Goal: Task Accomplishment & Management: Manage account settings

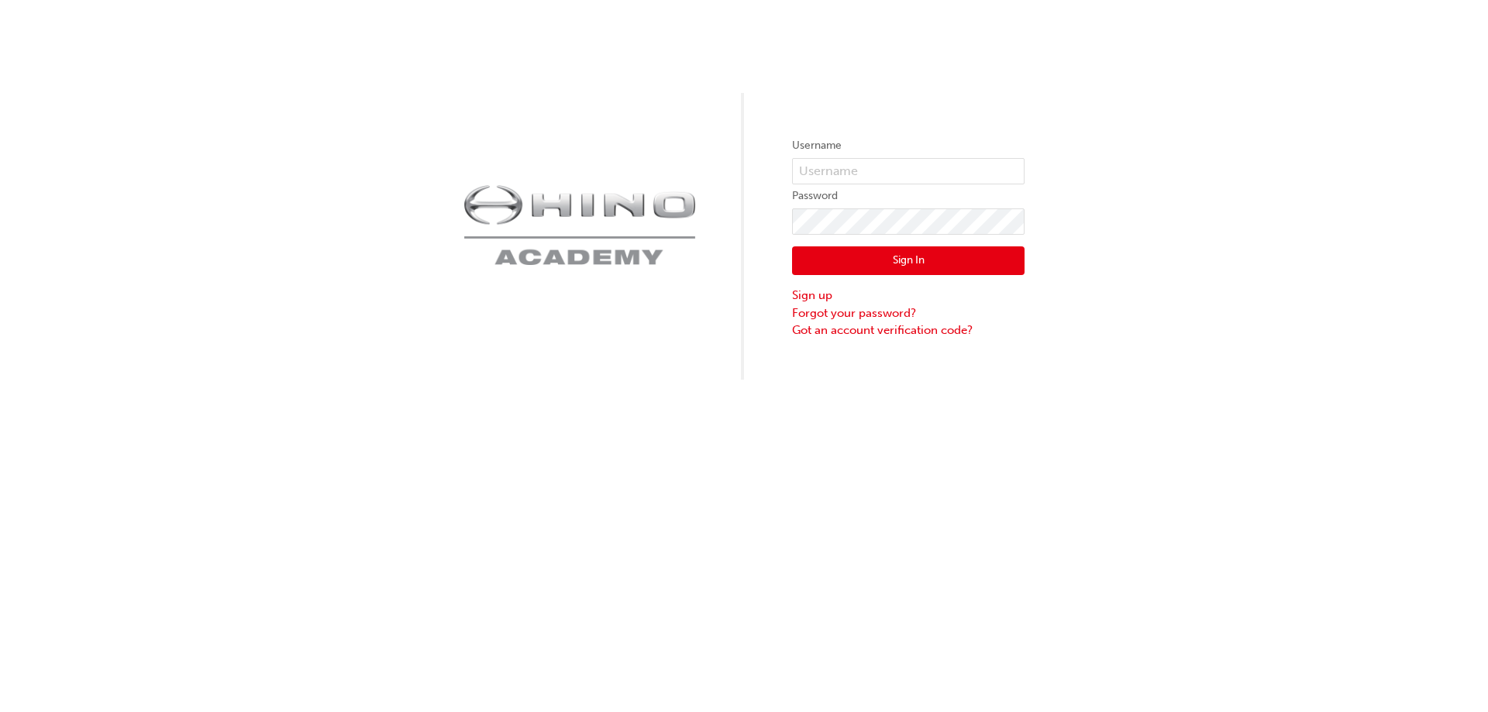
click at [908, 190] on label "Password" at bounding box center [908, 196] width 232 height 19
click at [919, 173] on input "text" at bounding box center [908, 171] width 232 height 26
type input "kandika"
click button "Sign In" at bounding box center [908, 260] width 232 height 29
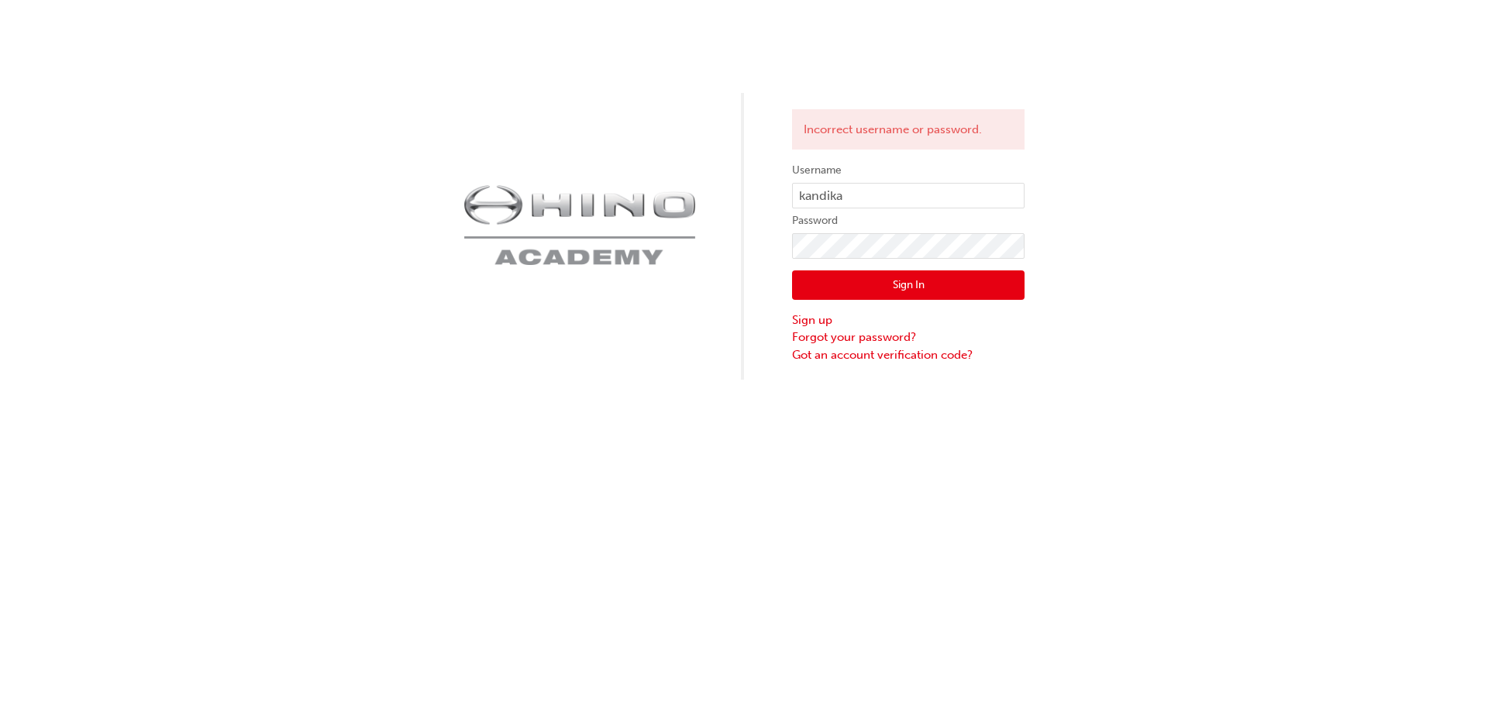
click at [912, 231] on form "Username kandika Password Sign In Sign up Forgot your password? Got an account …" at bounding box center [908, 262] width 232 height 202
click button "Sign In" at bounding box center [908, 284] width 232 height 29
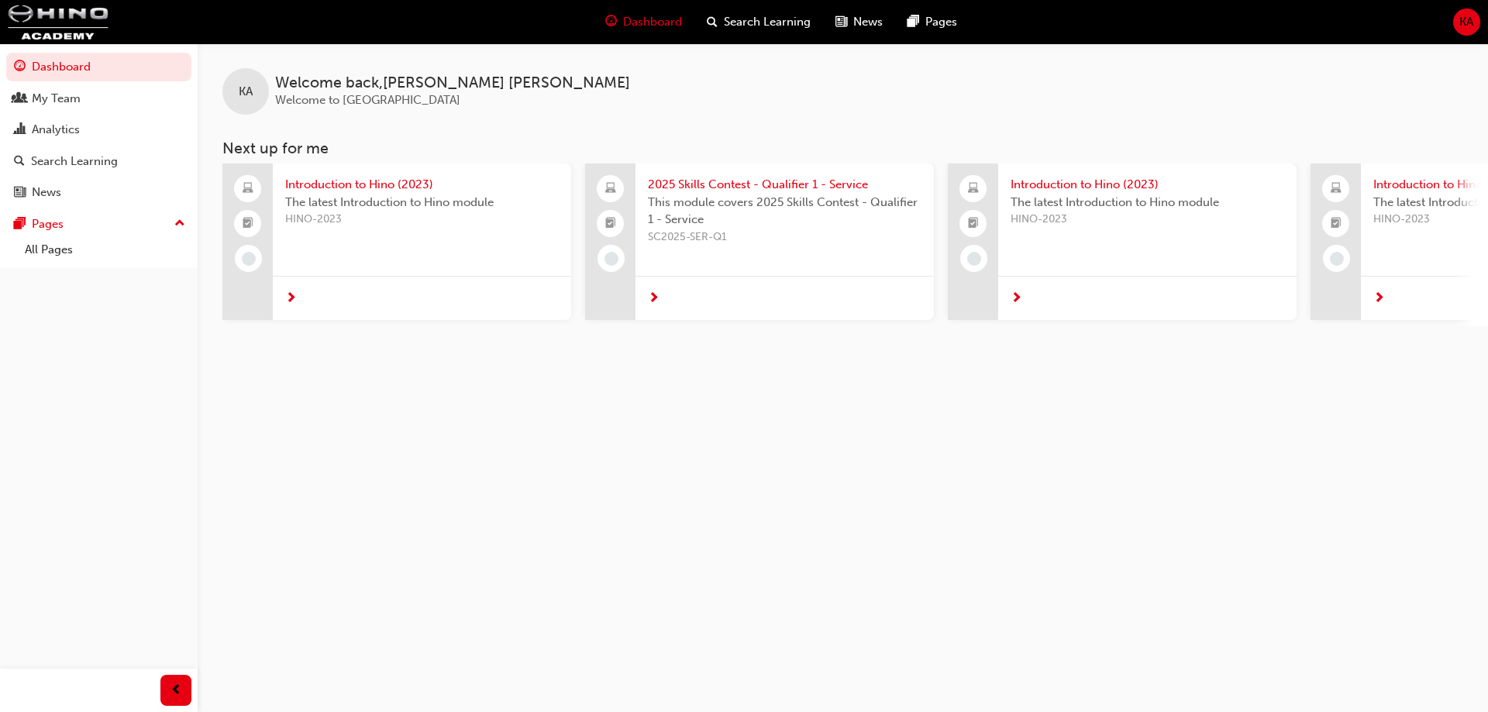
click at [1462, 21] on span "KA" at bounding box center [1466, 22] width 14 height 18
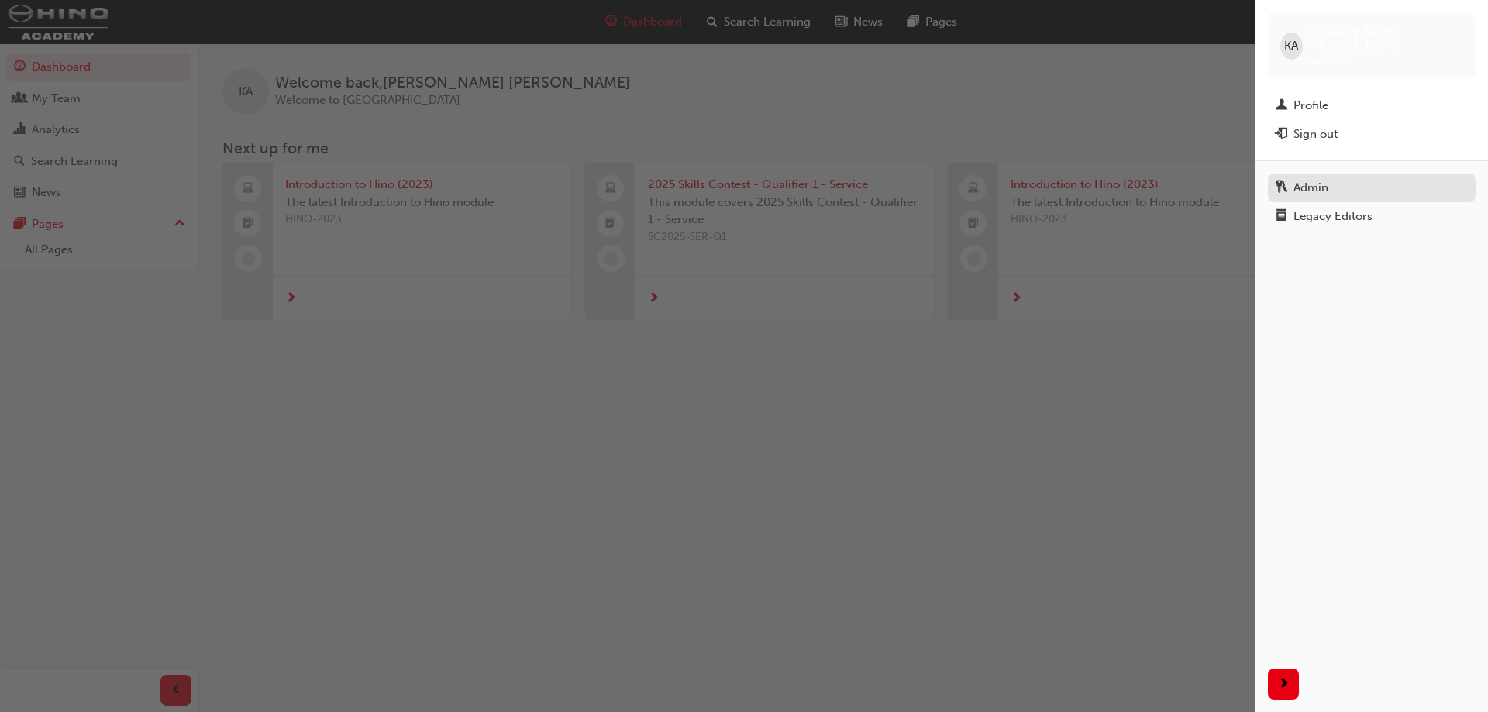
click at [1317, 187] on link "Admin" at bounding box center [1372, 188] width 208 height 29
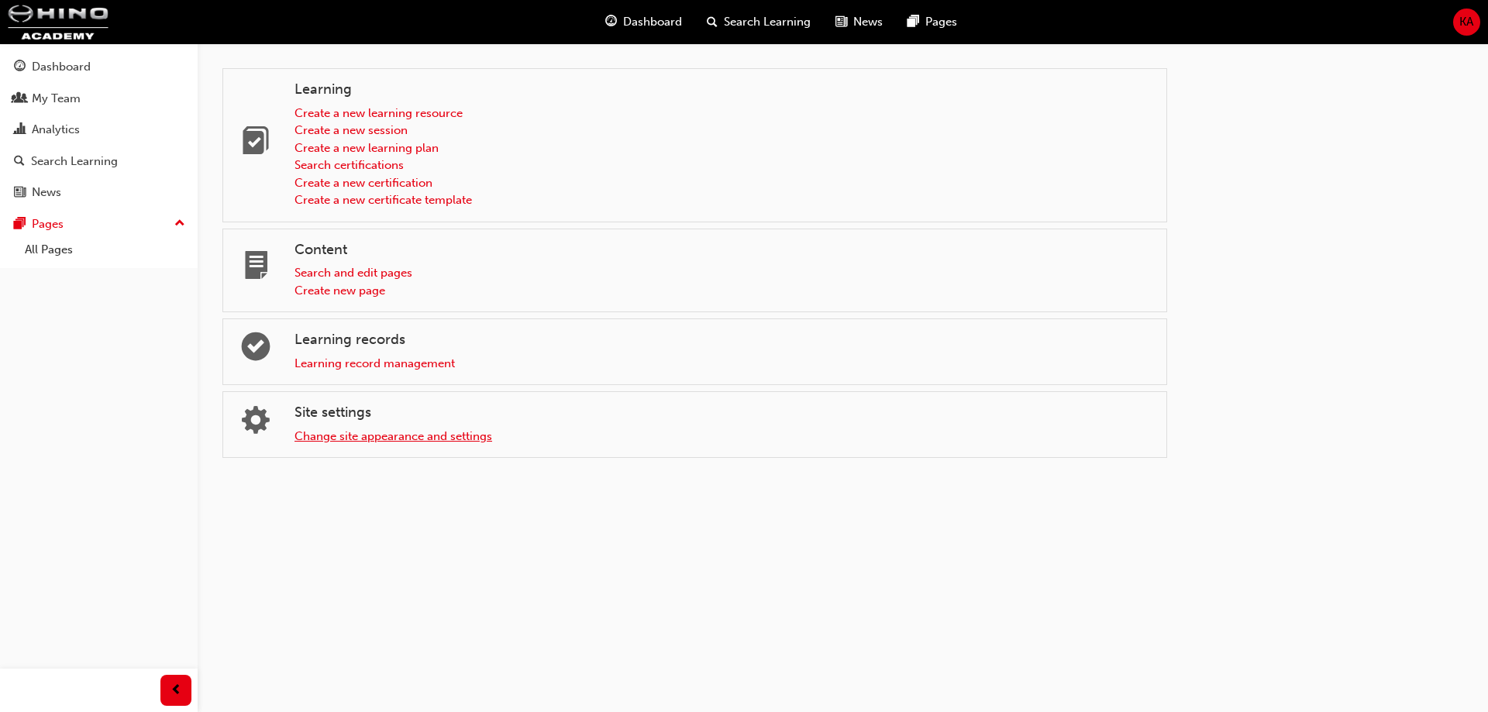
click at [339, 434] on link "Change site appearance and settings" at bounding box center [393, 436] width 198 height 14
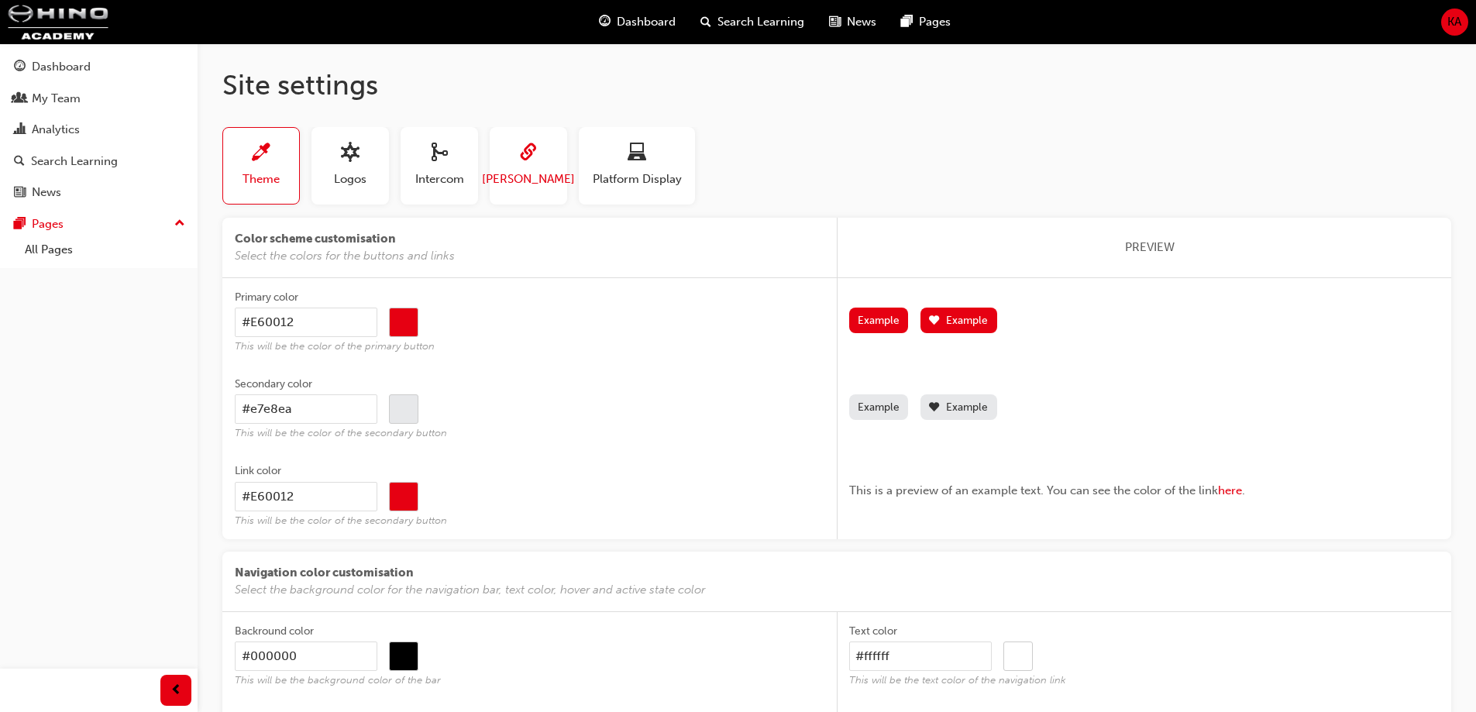
click at [522, 191] on button "[PERSON_NAME]" at bounding box center [528, 165] width 77 height 77
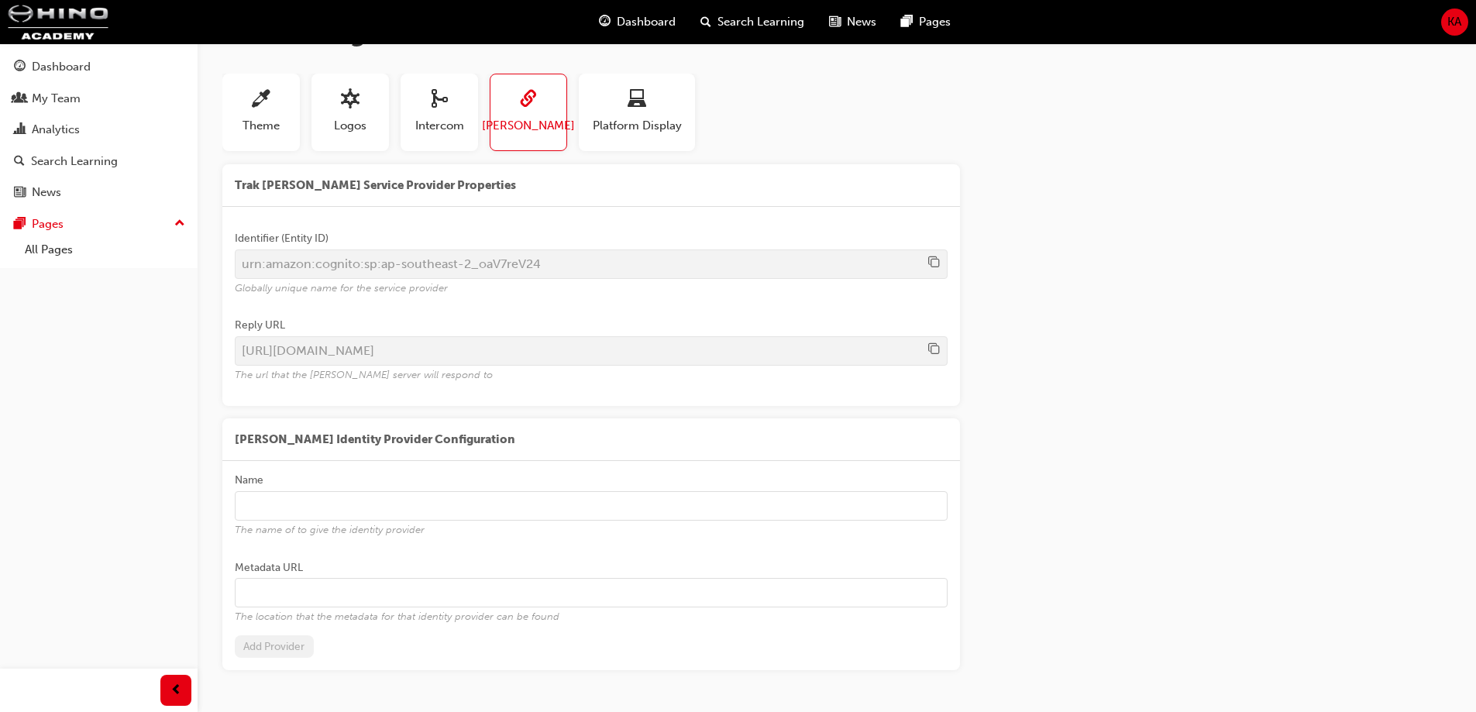
scroll to position [77, 0]
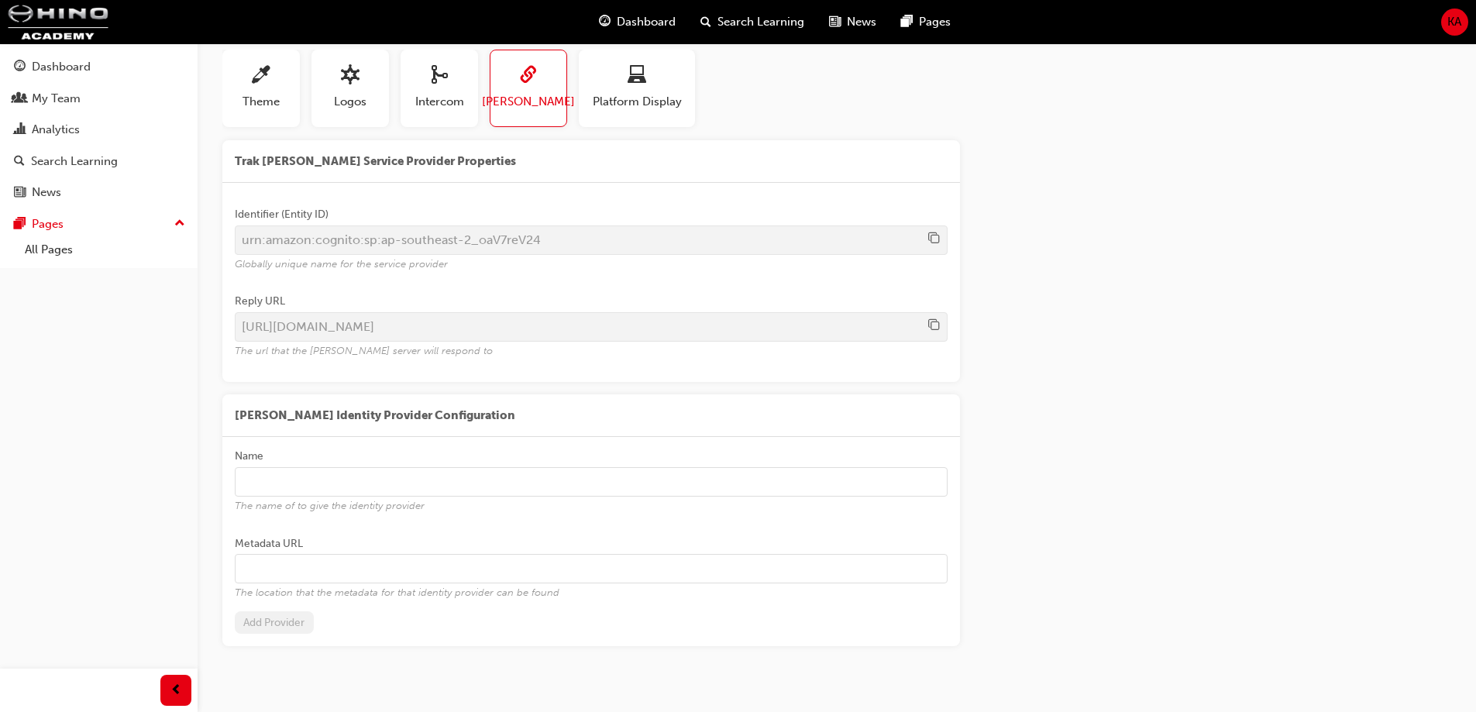
click at [491, 560] on input "Metadata URL The location that the metadata for that identity provider can be f…" at bounding box center [591, 568] width 713 height 29
paste input "[URL][DOMAIN_NAME]"
type input "[URL][DOMAIN_NAME]"
click at [518, 480] on input "Name The name of to give the identity provider" at bounding box center [591, 481] width 713 height 29
type input "UAT12"
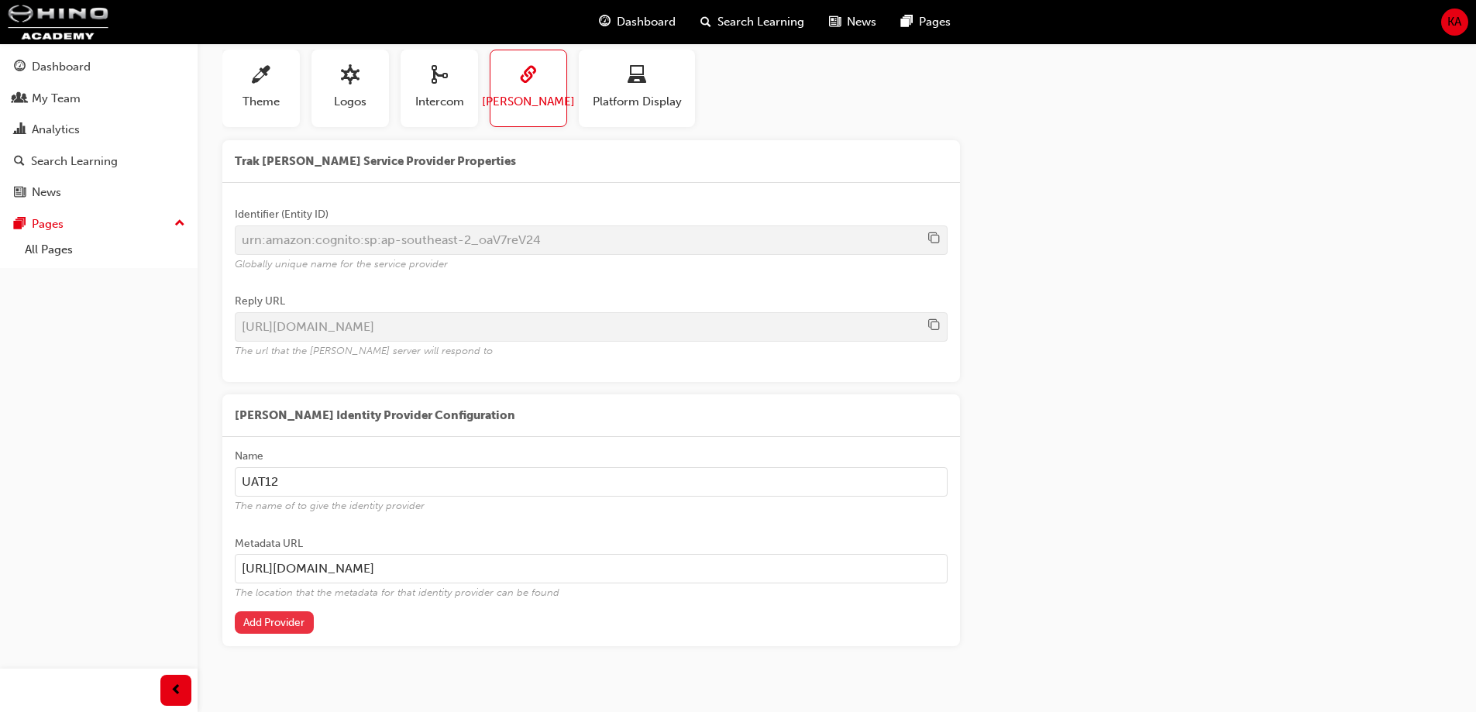
click at [300, 627] on button "Add Provider" at bounding box center [274, 622] width 79 height 22
